Goal: Information Seeking & Learning: Learn about a topic

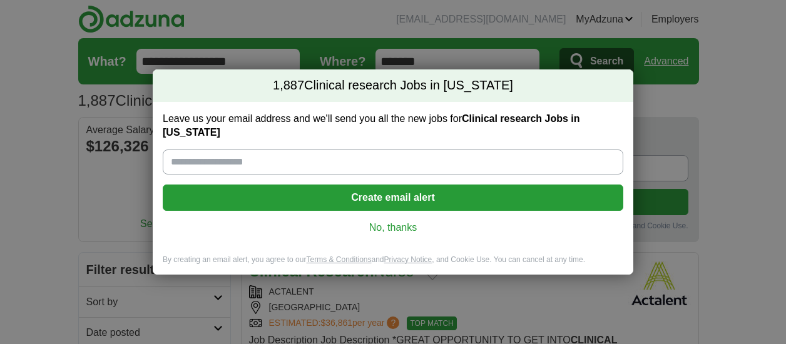
click at [395, 222] on link "No, thanks" at bounding box center [393, 228] width 440 height 14
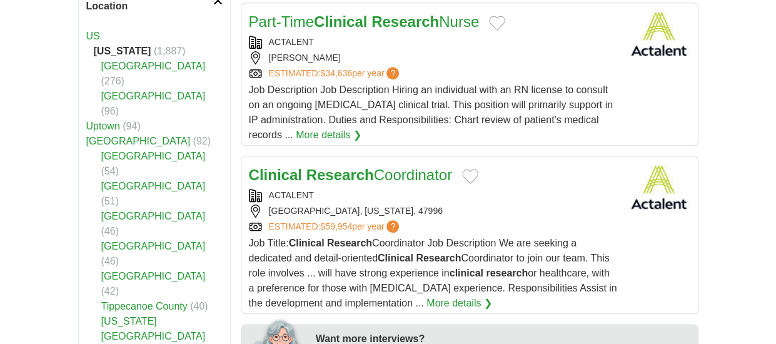
scroll to position [438, 0]
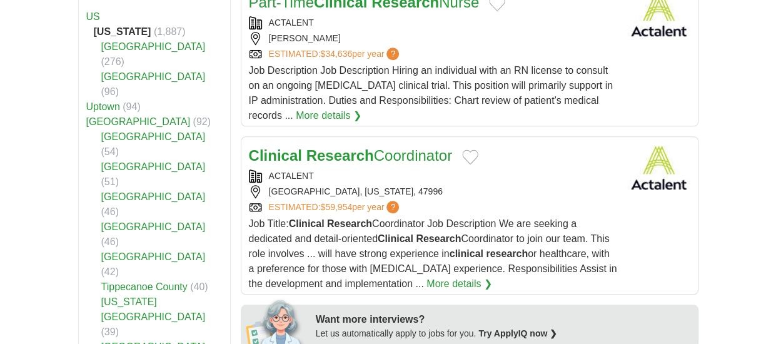
click at [123, 161] on link "Hamilton County" at bounding box center [153, 166] width 104 height 11
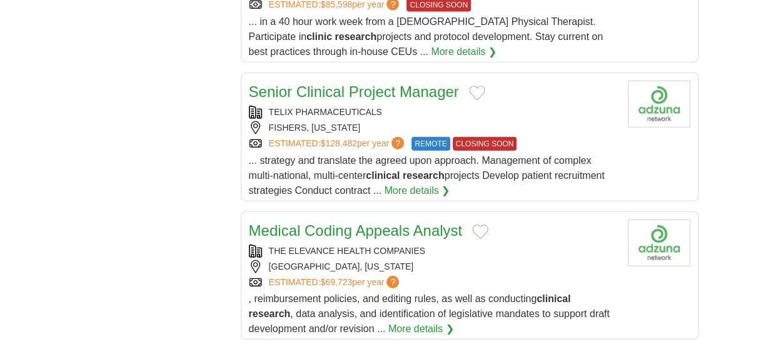
scroll to position [1439, 0]
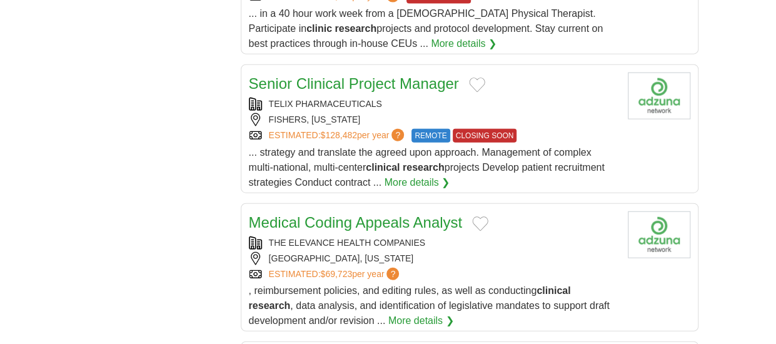
click at [414, 313] on link "More details ❯" at bounding box center [421, 320] width 66 height 15
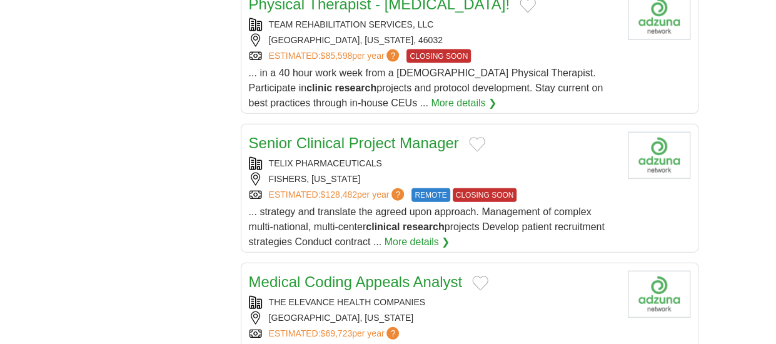
scroll to position [1376, 0]
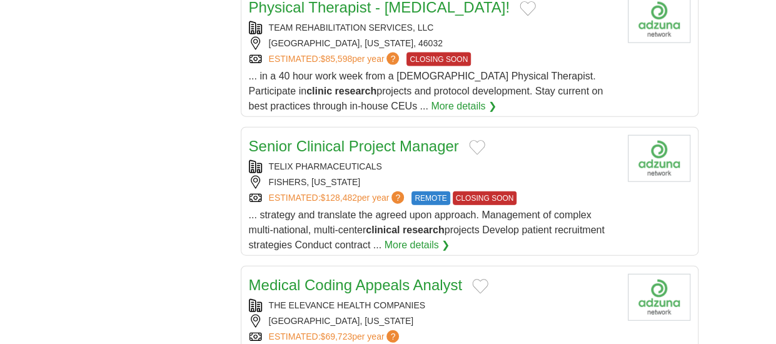
click at [332, 138] on link "Senior Clinical Project Manager" at bounding box center [354, 146] width 210 height 17
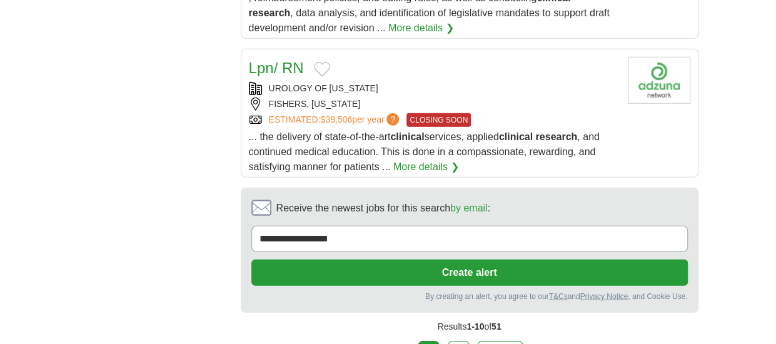
scroll to position [1751, 0]
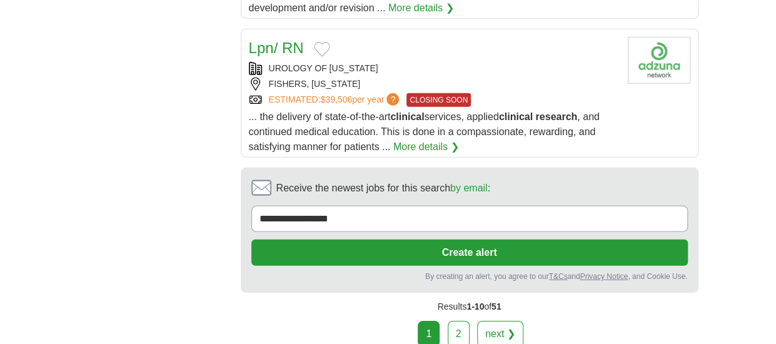
click at [504, 321] on link "next ❯" at bounding box center [500, 334] width 46 height 26
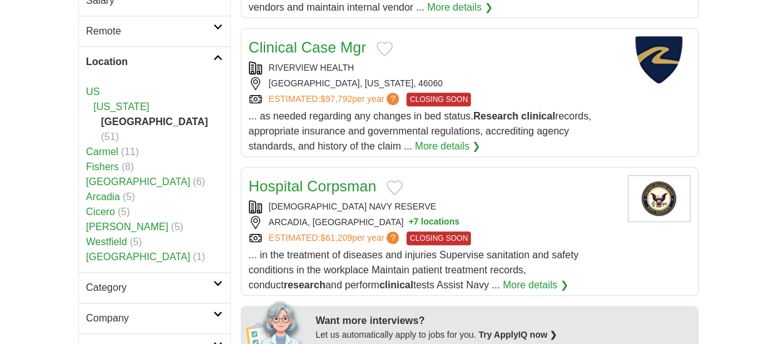
scroll to position [375, 0]
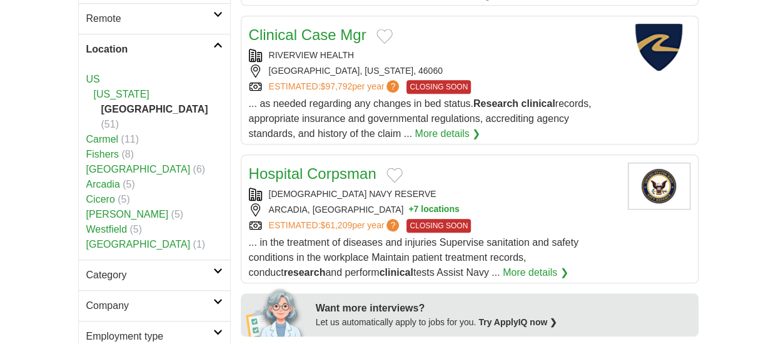
click at [123, 46] on h2 "Location" at bounding box center [149, 49] width 127 height 15
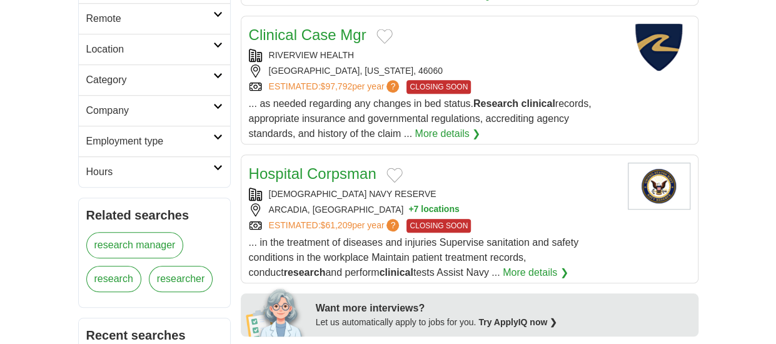
click at [216, 42] on icon at bounding box center [217, 45] width 9 height 6
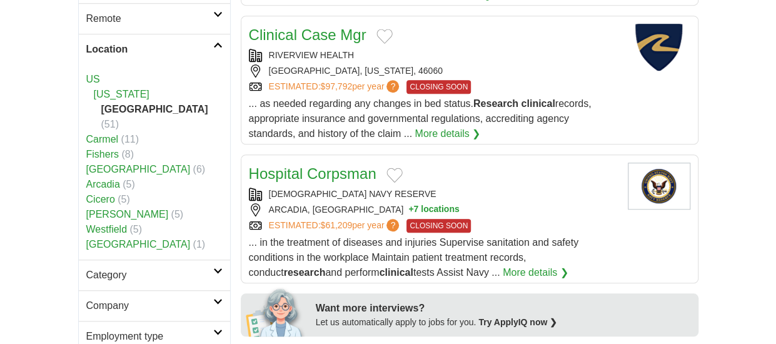
click at [100, 91] on link "[US_STATE]" at bounding box center [122, 94] width 56 height 11
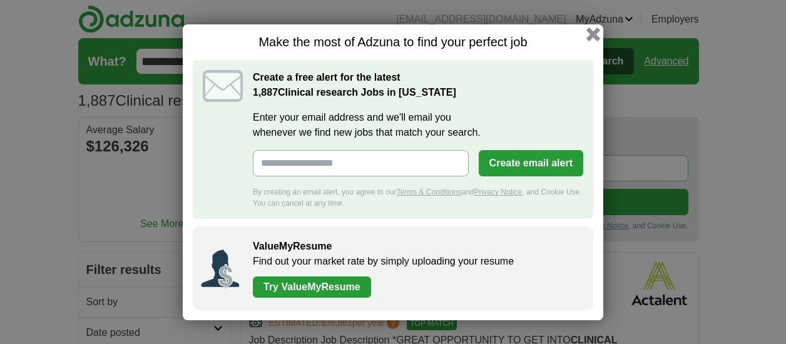
click at [592, 31] on button "button" at bounding box center [593, 34] width 14 height 14
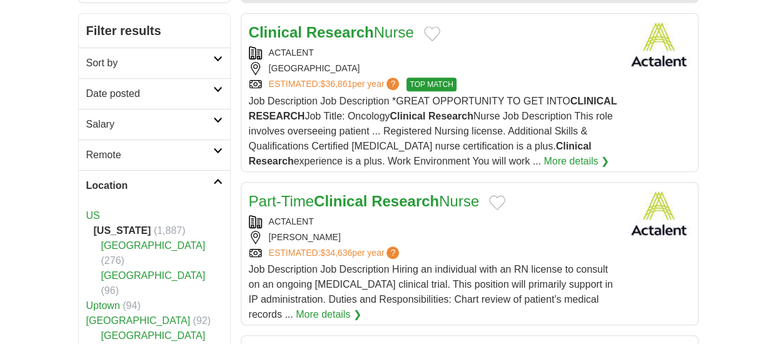
scroll to position [250, 0]
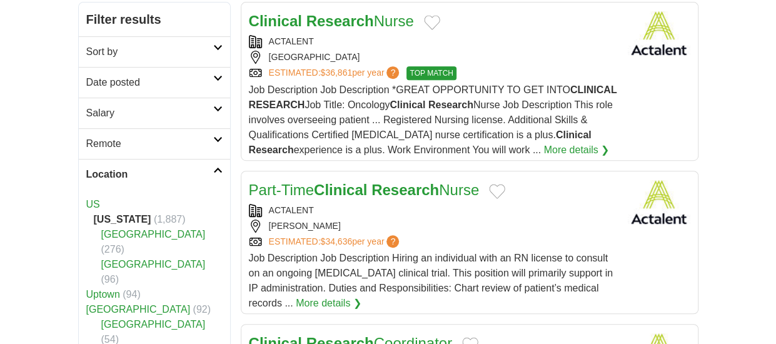
click at [133, 232] on link "Marion County" at bounding box center [153, 234] width 104 height 11
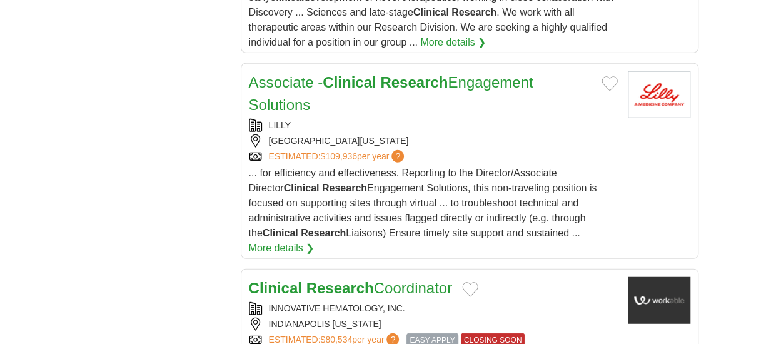
scroll to position [1439, 0]
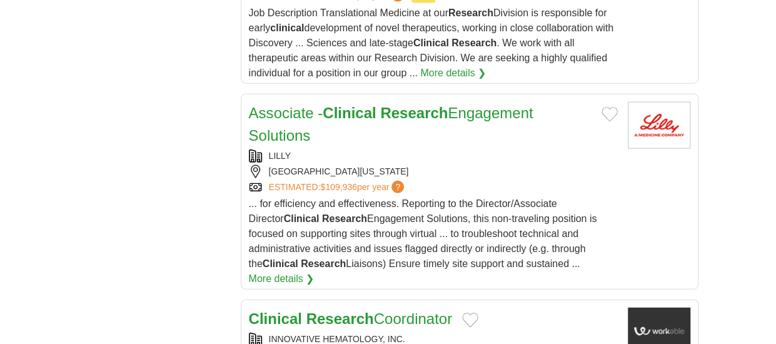
click at [288, 104] on link "Associate - Clinical Research Engagement Solutions" at bounding box center [391, 123] width 285 height 39
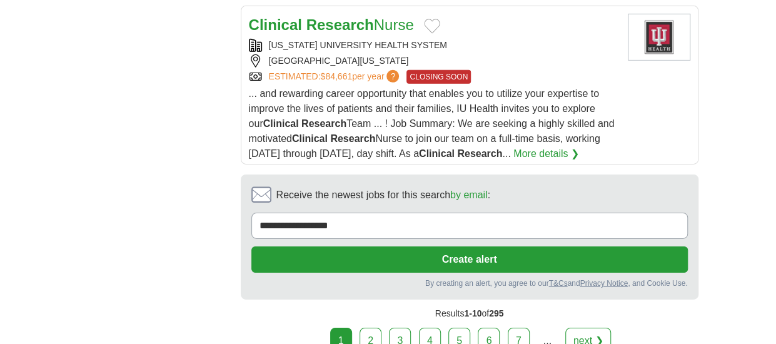
scroll to position [1939, 0]
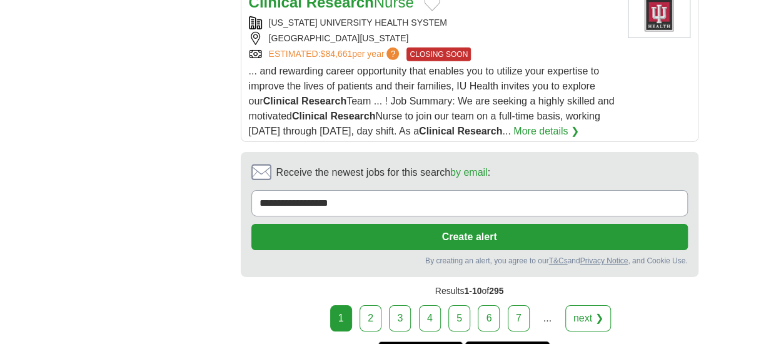
click at [596, 305] on link "next ❯" at bounding box center [588, 318] width 46 height 26
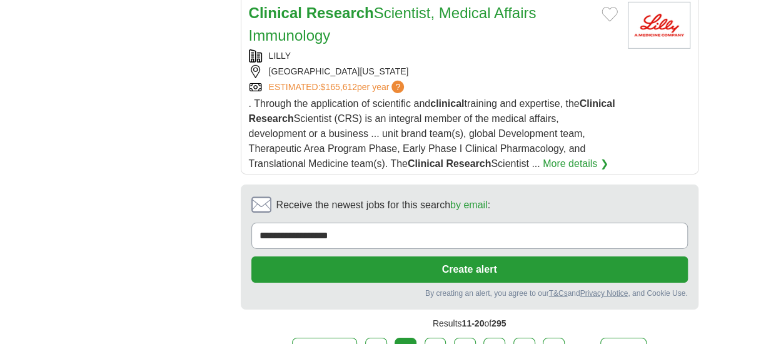
scroll to position [2064, 0]
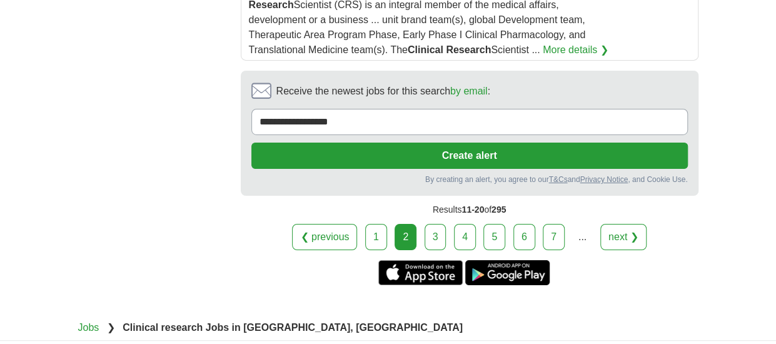
click at [621, 224] on link "next ❯" at bounding box center [623, 237] width 46 height 26
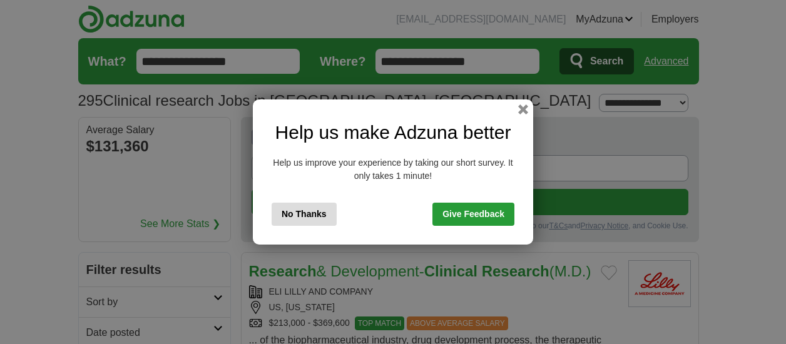
click at [284, 215] on button "No Thanks" at bounding box center [303, 214] width 65 height 23
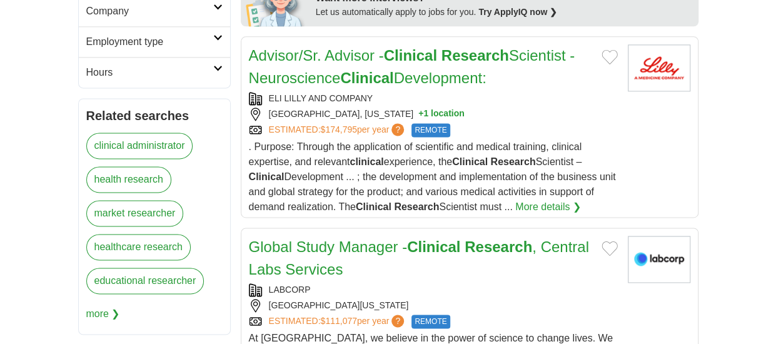
scroll to position [938, 0]
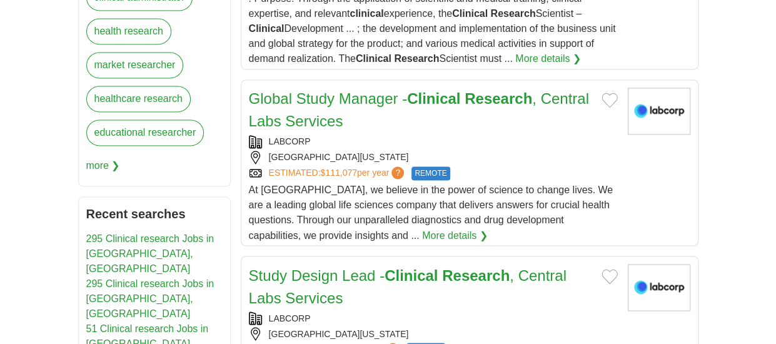
click at [422, 243] on link "More details ❯" at bounding box center [455, 235] width 66 height 15
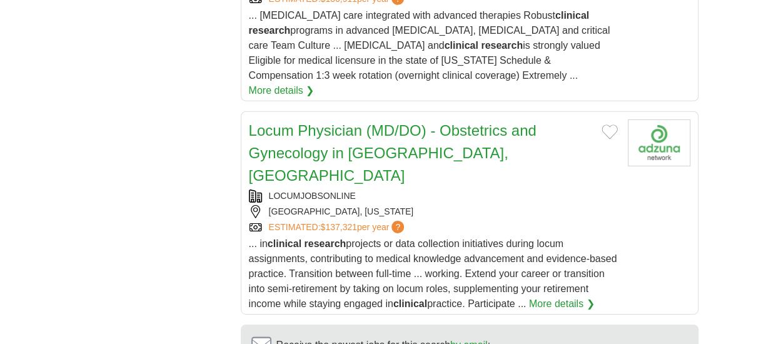
scroll to position [2064, 0]
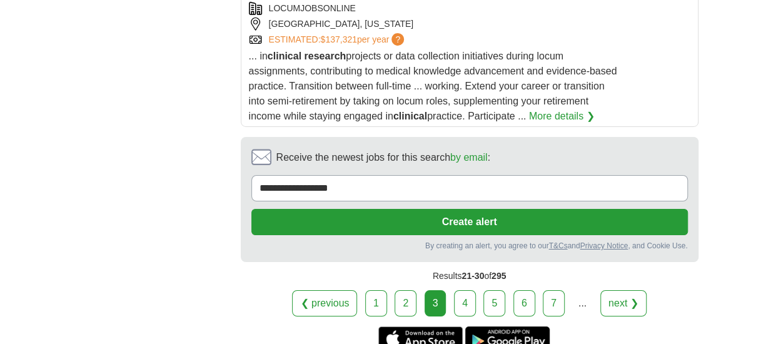
click at [618, 290] on link "next ❯" at bounding box center [623, 303] width 46 height 26
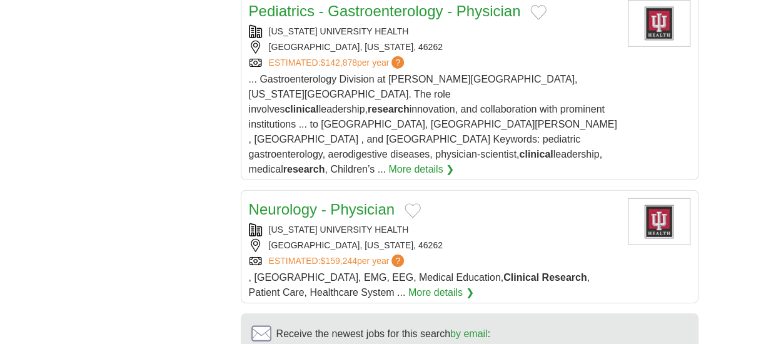
scroll to position [1876, 0]
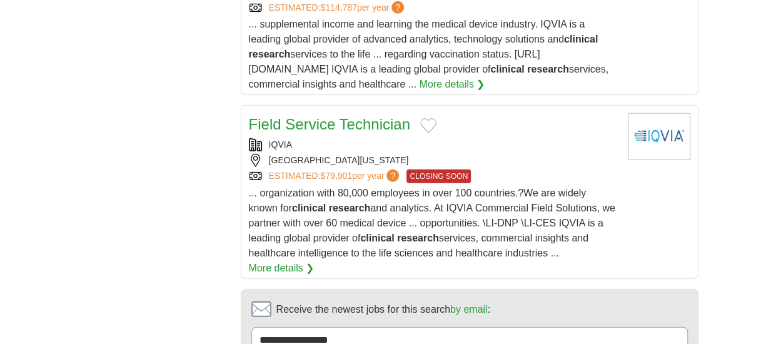
scroll to position [1939, 0]
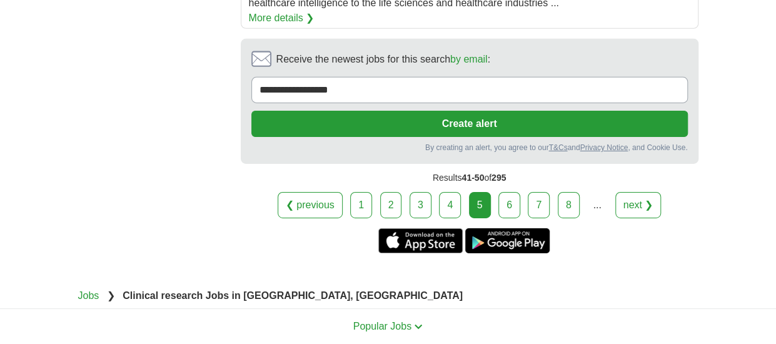
click at [634, 192] on link "next ❯" at bounding box center [638, 205] width 46 height 26
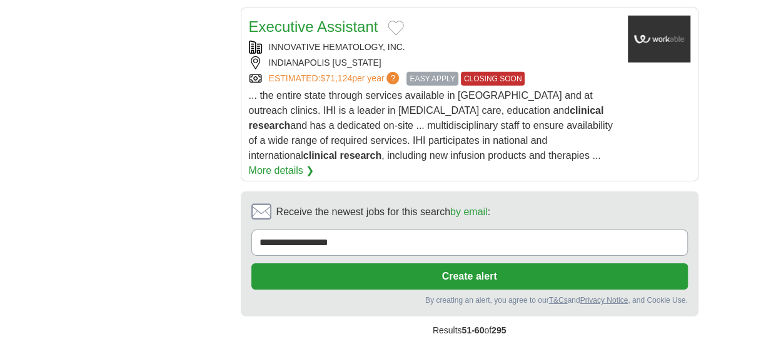
scroll to position [2002, 0]
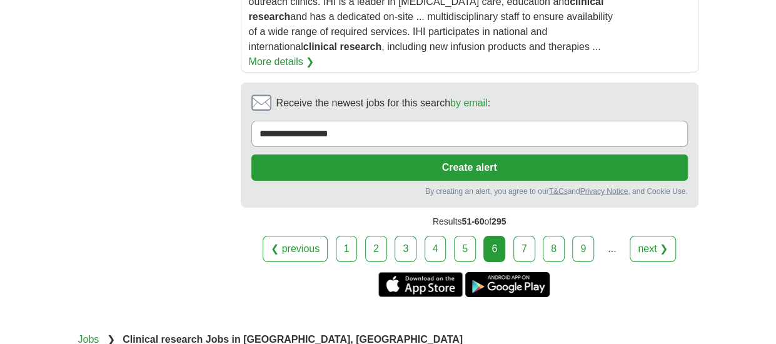
click at [525, 236] on link "7" at bounding box center [525, 249] width 22 height 26
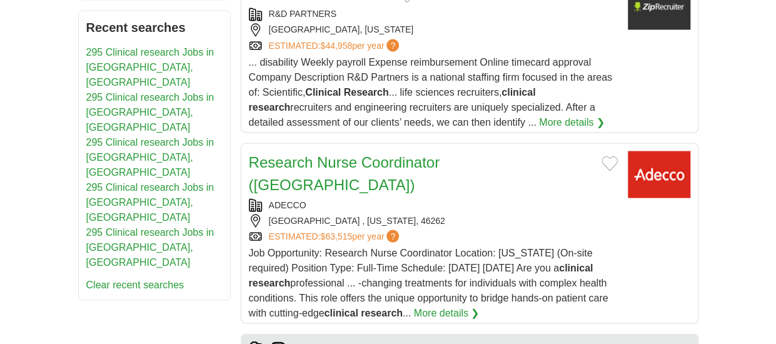
scroll to position [1126, 0]
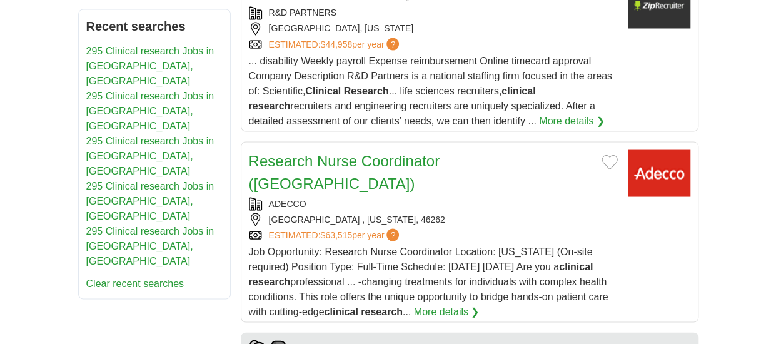
click at [414, 304] on link "More details ❯" at bounding box center [447, 311] width 66 height 15
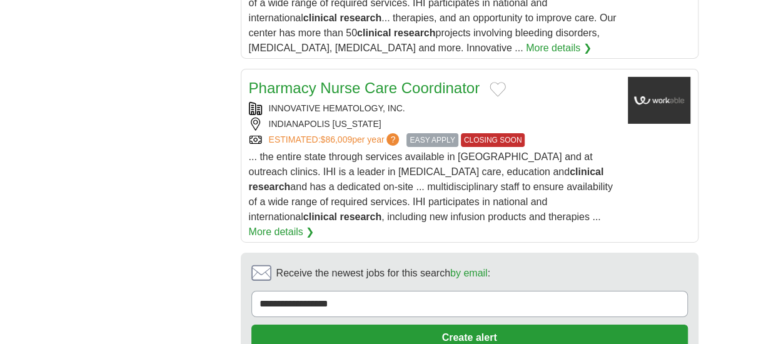
scroll to position [2002, 0]
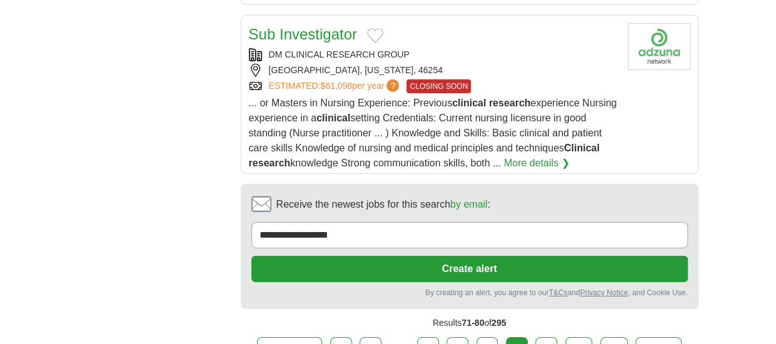
scroll to position [2064, 0]
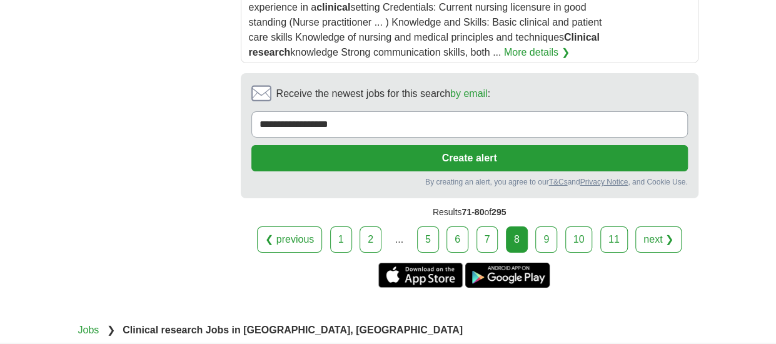
click at [540, 226] on link "9" at bounding box center [546, 239] width 22 height 26
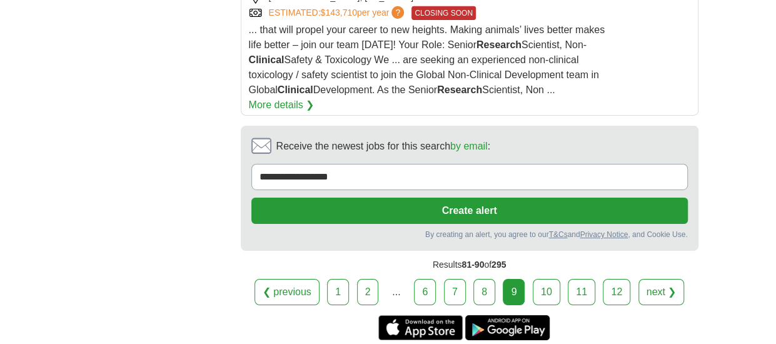
scroll to position [2127, 0]
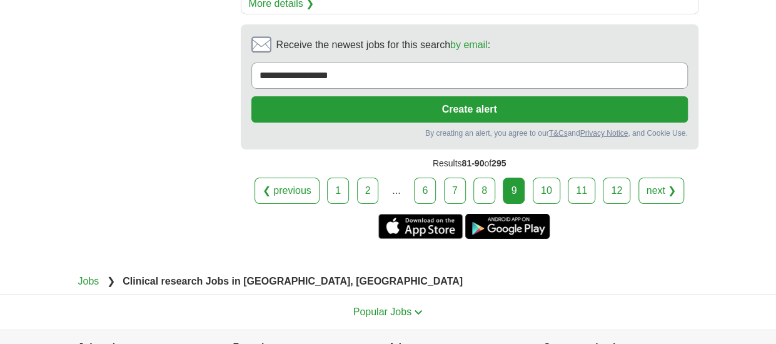
click at [548, 196] on link "10" at bounding box center [547, 191] width 28 height 26
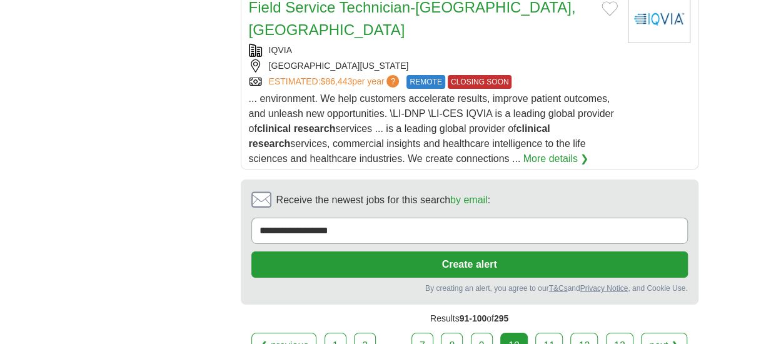
scroll to position [2002, 0]
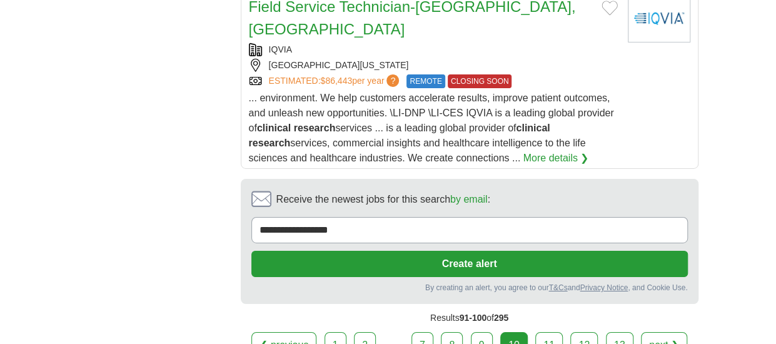
click at [554, 332] on link "11" at bounding box center [549, 345] width 28 height 26
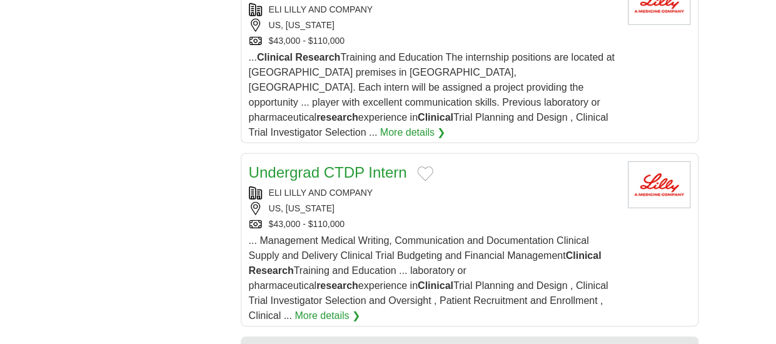
scroll to position [2002, 0]
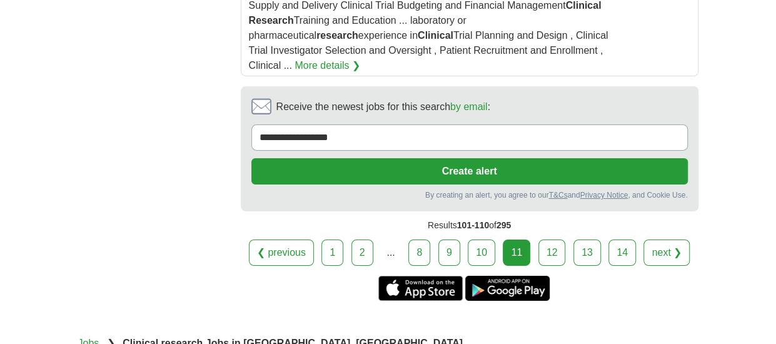
click at [550, 240] on link "12" at bounding box center [553, 253] width 28 height 26
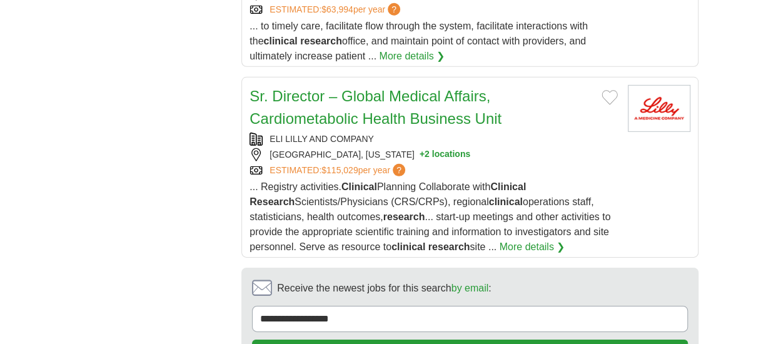
scroll to position [1939, 0]
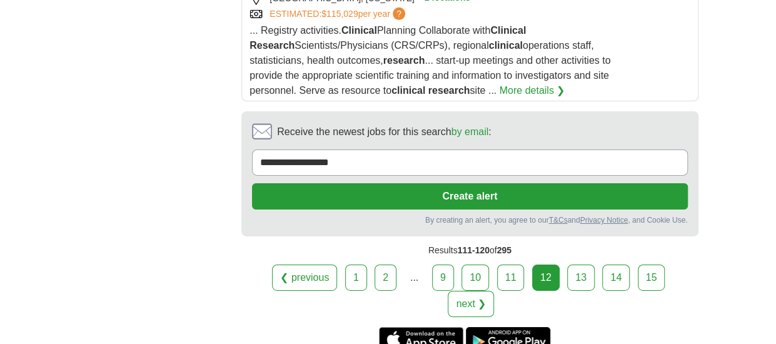
click at [567, 265] on link "13" at bounding box center [581, 278] width 28 height 26
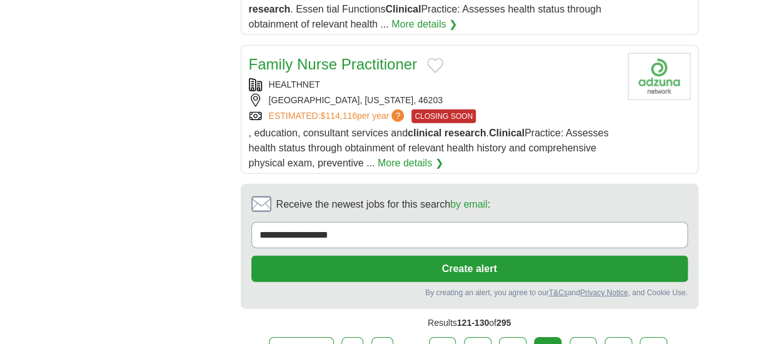
scroll to position [1751, 0]
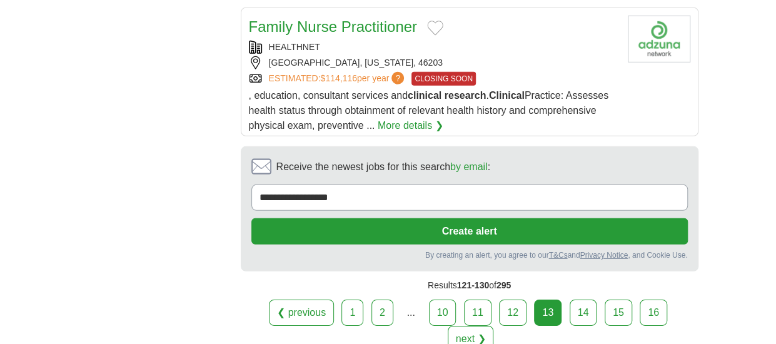
click at [570, 300] on link "14" at bounding box center [584, 313] width 28 height 26
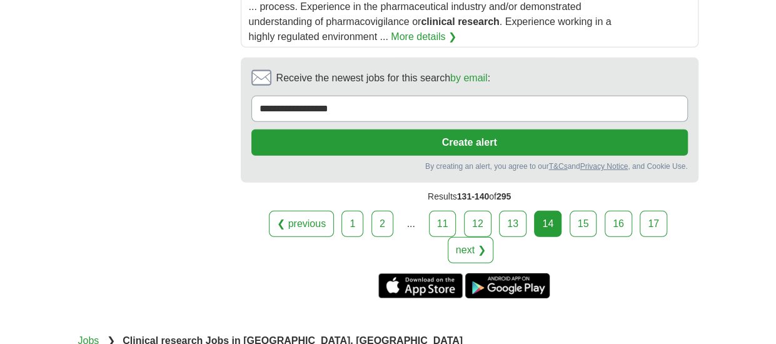
scroll to position [1751, 0]
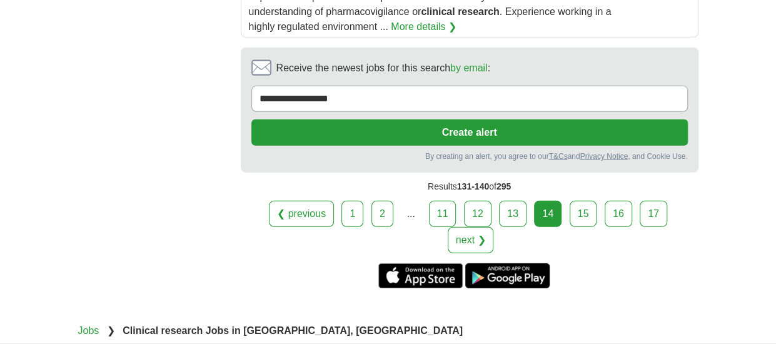
click at [570, 202] on link "15" at bounding box center [584, 214] width 28 height 26
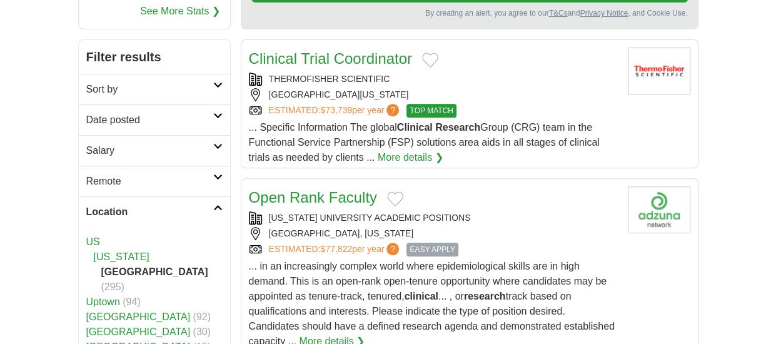
scroll to position [188, 0]
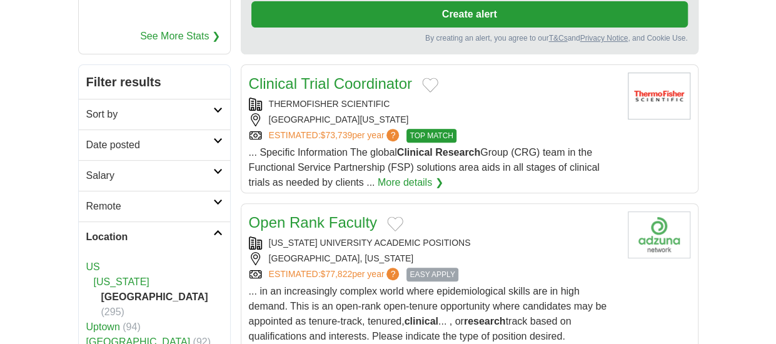
click at [427, 81] on button "Add to favorite jobs" at bounding box center [430, 85] width 16 height 15
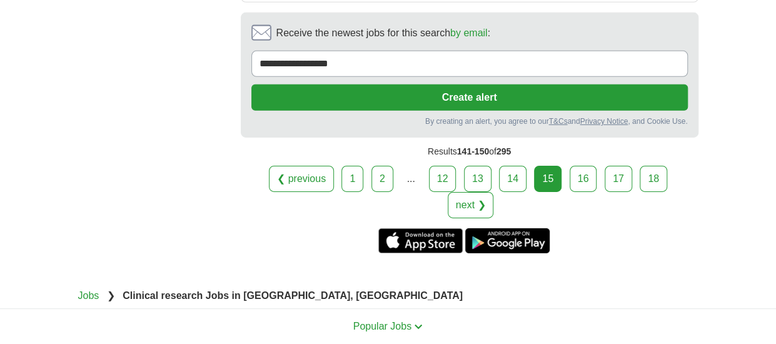
scroll to position [1939, 0]
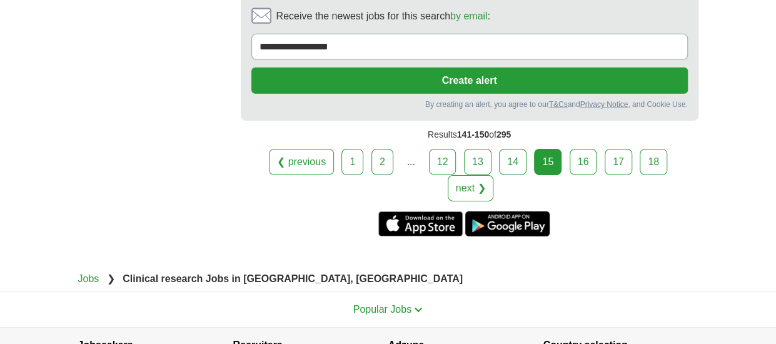
click at [570, 149] on link "16" at bounding box center [584, 162] width 28 height 26
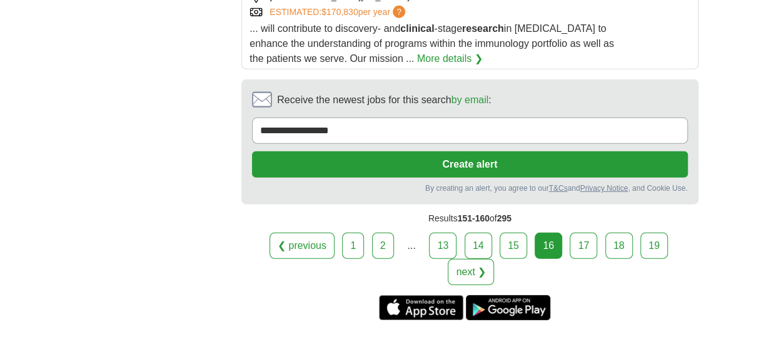
scroll to position [1751, 0]
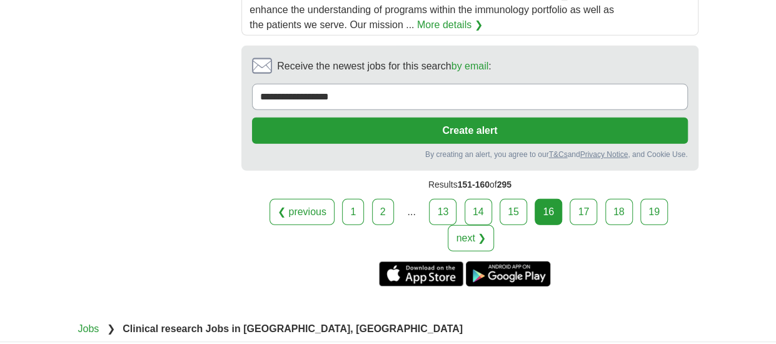
click at [570, 205] on link "17" at bounding box center [584, 212] width 28 height 26
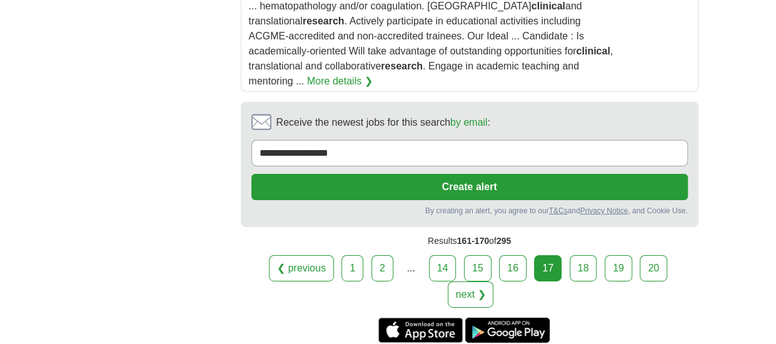
scroll to position [1876, 0]
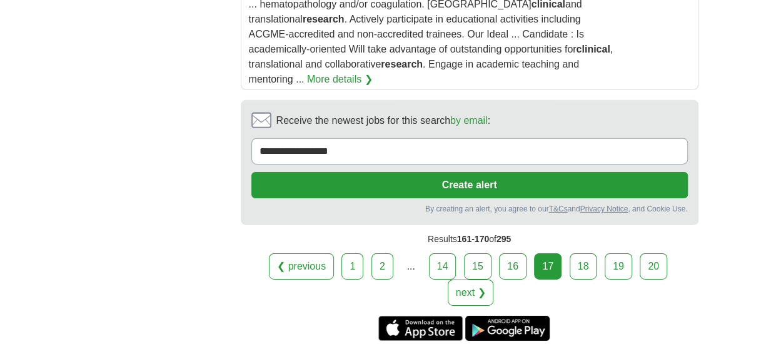
click at [570, 253] on link "18" at bounding box center [584, 266] width 28 height 26
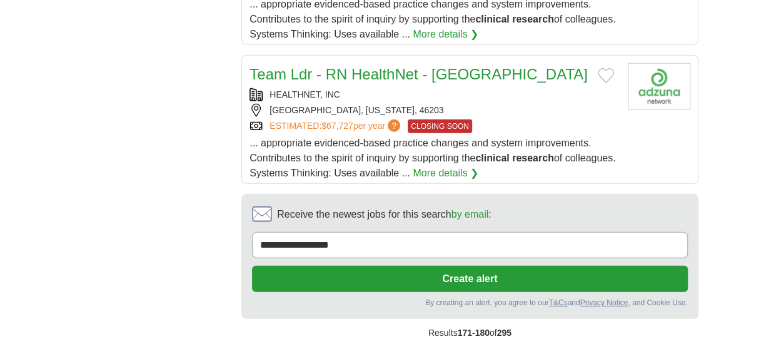
scroll to position [1814, 0]
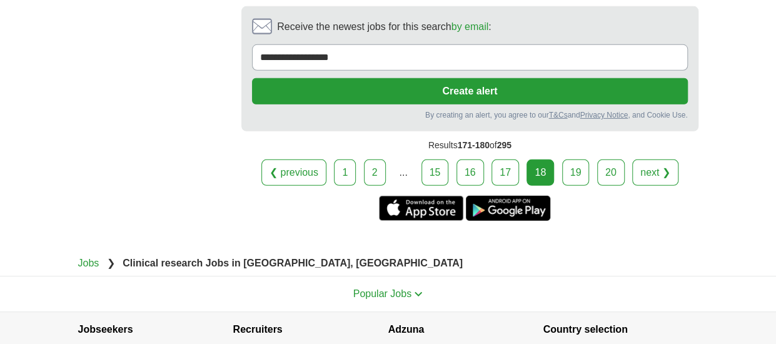
click at [567, 168] on link "19" at bounding box center [576, 172] width 28 height 26
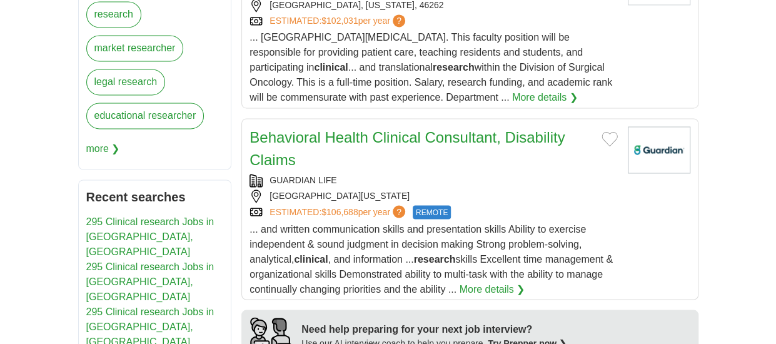
scroll to position [1001, 0]
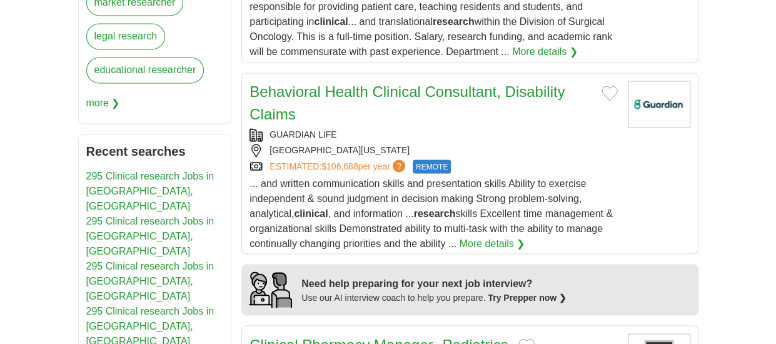
click at [385, 86] on link "Behavioral Health Clinical Consultant, Disability Claims" at bounding box center [407, 102] width 315 height 39
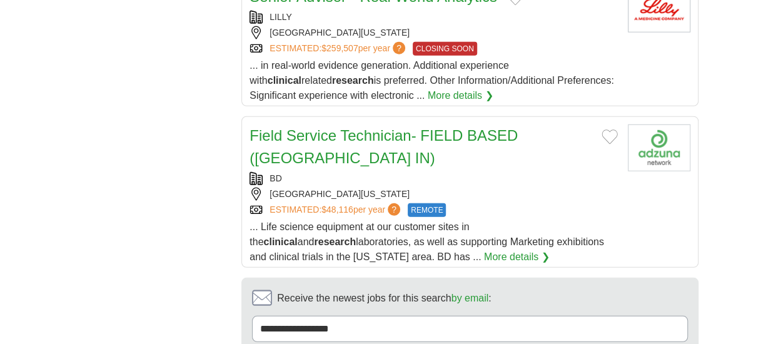
scroll to position [1814, 0]
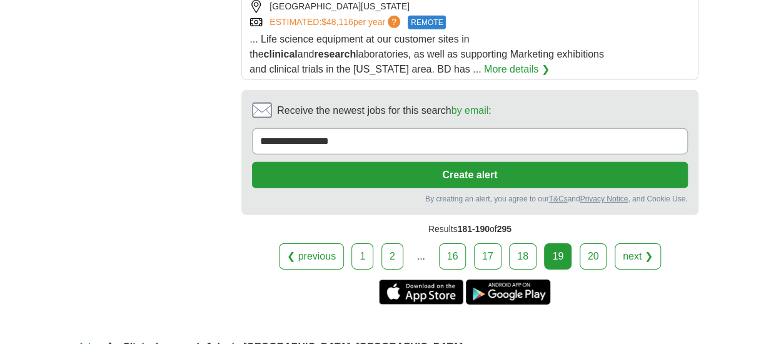
click at [594, 243] on link "20" at bounding box center [594, 256] width 28 height 26
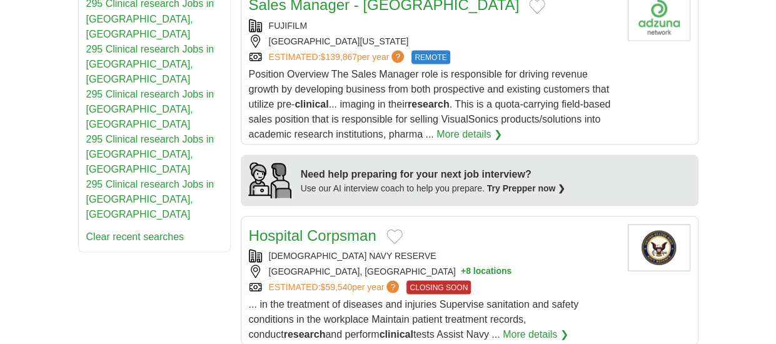
scroll to position [1025, 0]
